Goal: Task Accomplishment & Management: Use online tool/utility

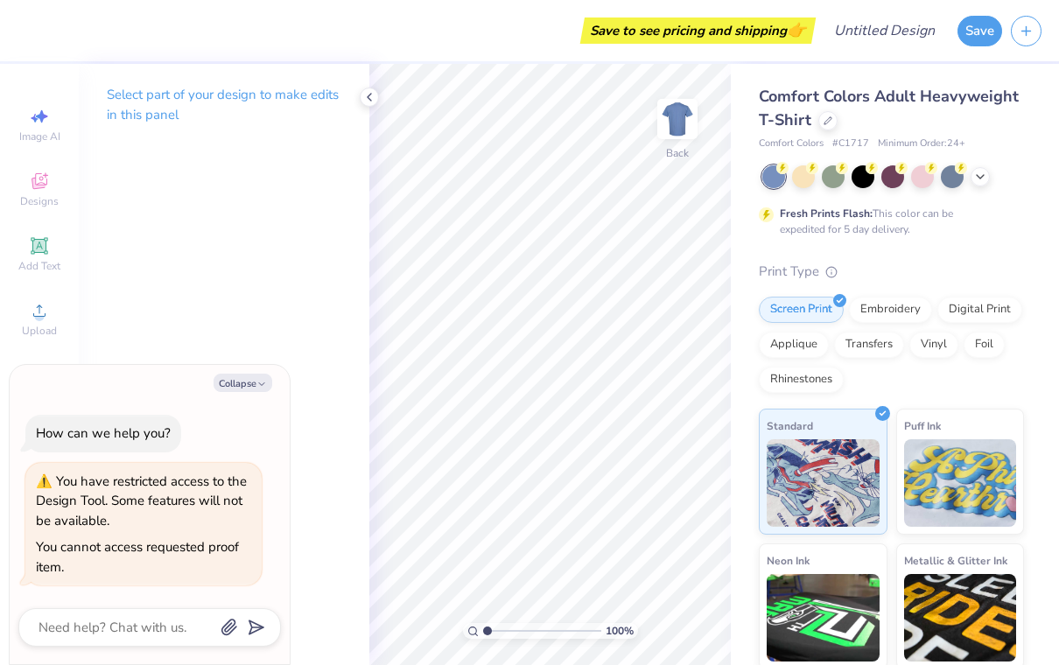
type textarea "x"
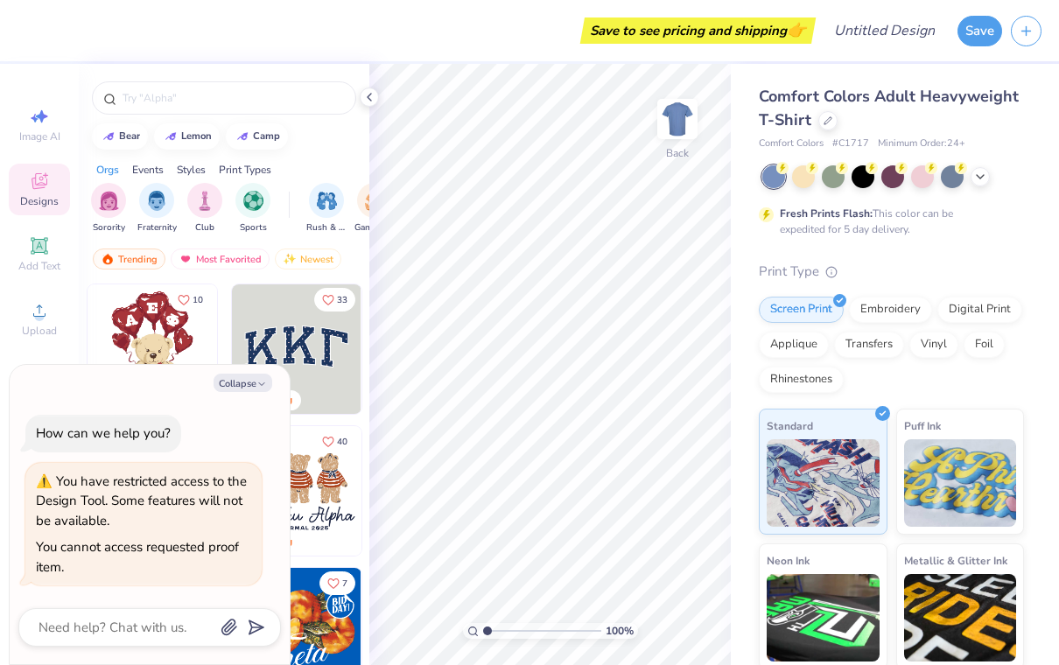
click at [229, 385] on button "Collapse" at bounding box center [243, 383] width 59 height 18
type textarea "x"
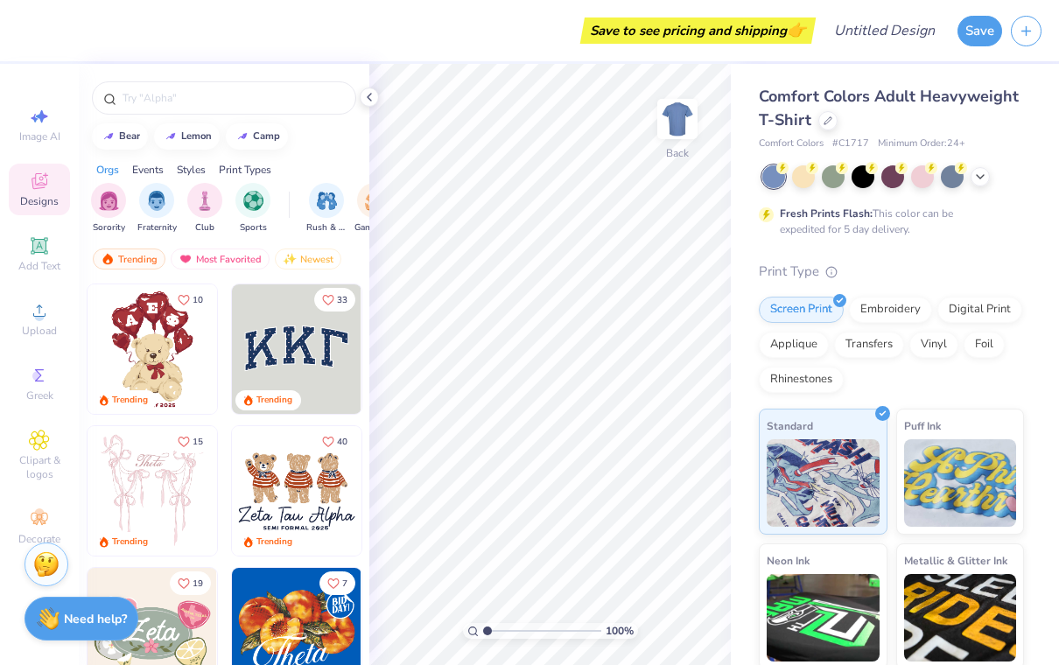
click at [1030, 38] on button "button" at bounding box center [1026, 31] width 31 height 31
click at [32, 25] on div "Save to see pricing and shipping 👉" at bounding box center [418, 30] width 785 height 61
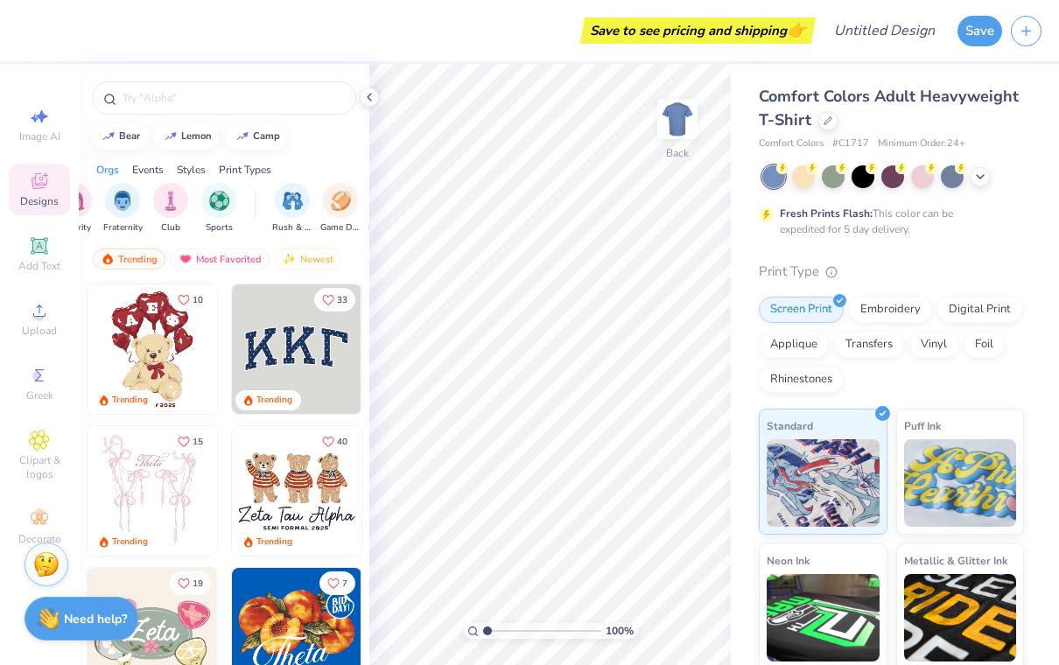
scroll to position [0, 39]
